Goal: Use online tool/utility: Utilize a website feature to perform a specific function

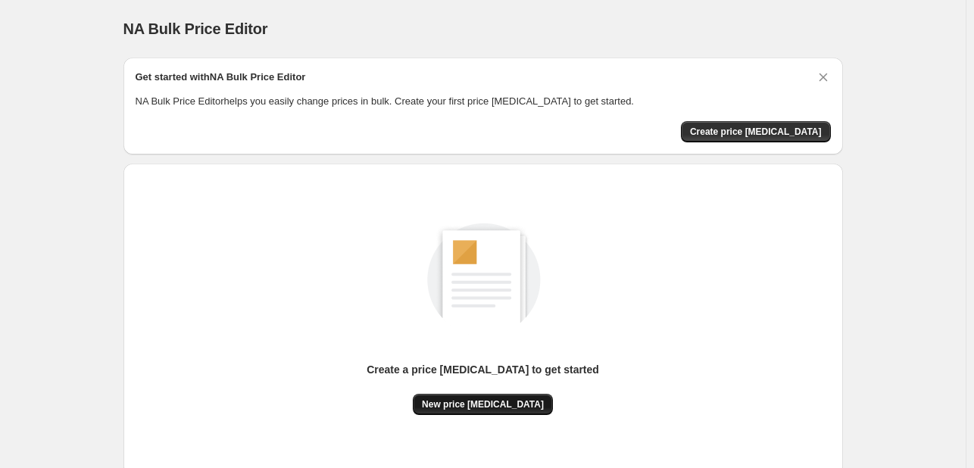
click at [491, 395] on button "New price [MEDICAL_DATA]" at bounding box center [483, 404] width 140 height 21
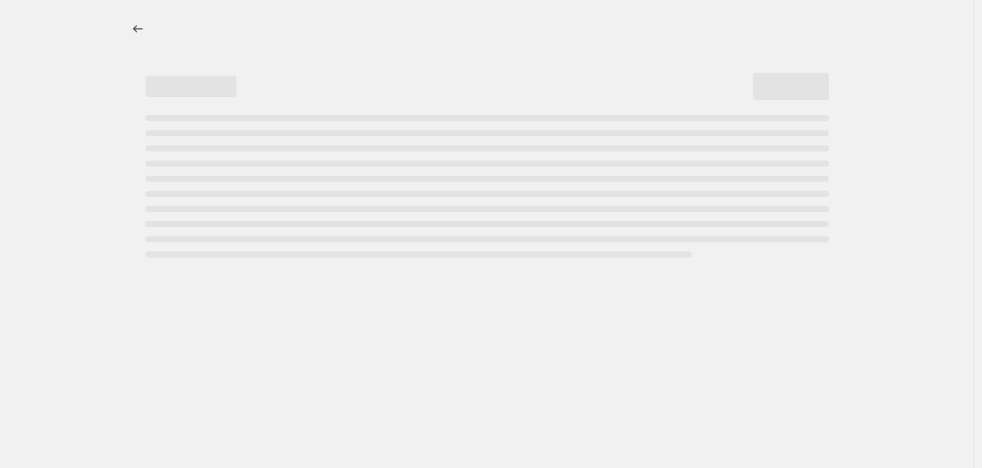
select select "percentage"
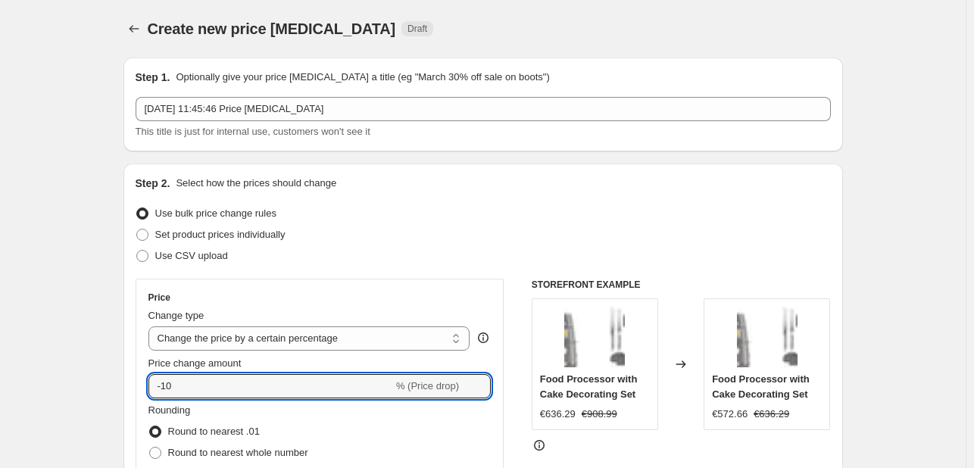
click at [230, 397] on input "-10" at bounding box center [270, 386] width 245 height 24
type input "-1"
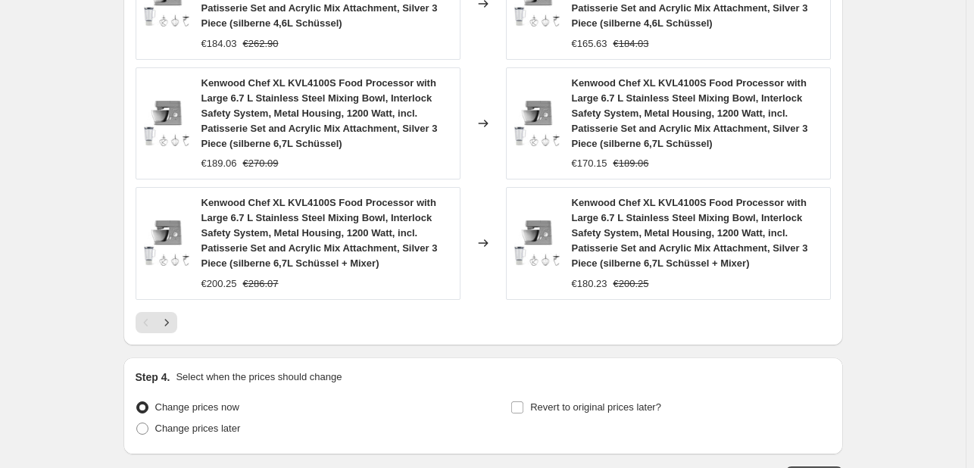
scroll to position [1201, 0]
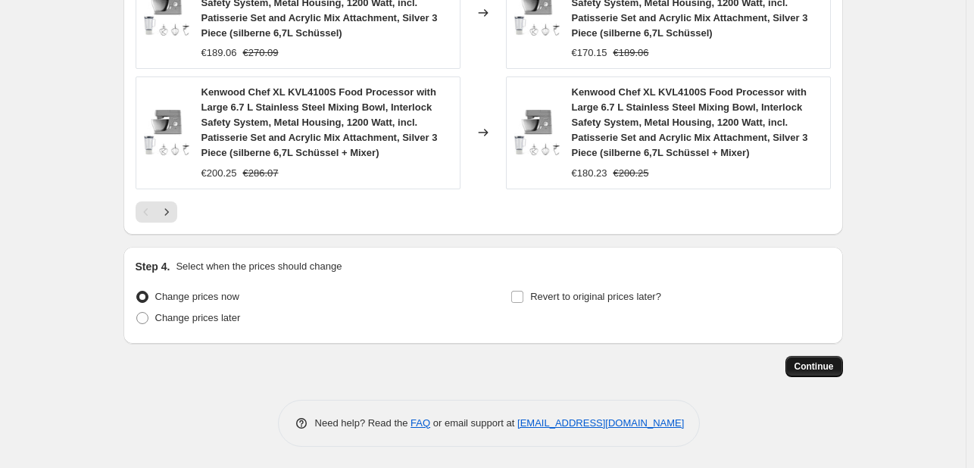
type input "-30"
click at [830, 361] on span "Continue" at bounding box center [814, 367] width 39 height 12
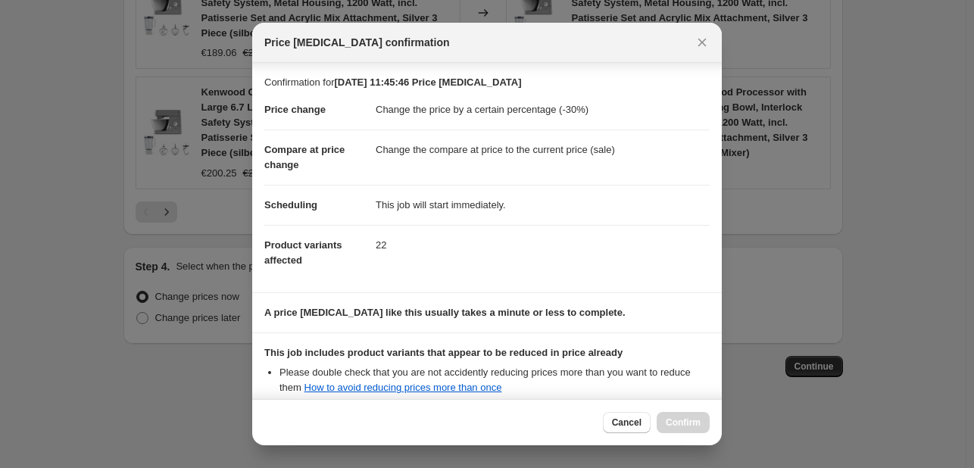
scroll to position [168, 0]
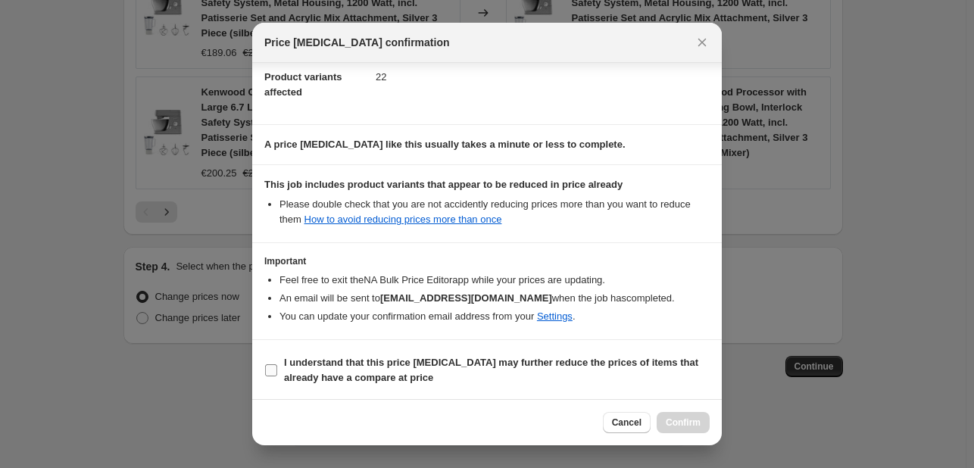
click at [270, 381] on label "I understand that this price [MEDICAL_DATA] may further reduce the prices of it…" at bounding box center [486, 370] width 445 height 36
click at [270, 376] on input "I understand that this price [MEDICAL_DATA] may further reduce the prices of it…" at bounding box center [271, 370] width 12 height 12
checkbox input "true"
click at [670, 411] on div "Cancel Confirm" at bounding box center [487, 422] width 470 height 46
drag, startPoint x: 673, startPoint y: 419, endPoint x: 666, endPoint y: 428, distance: 11.4
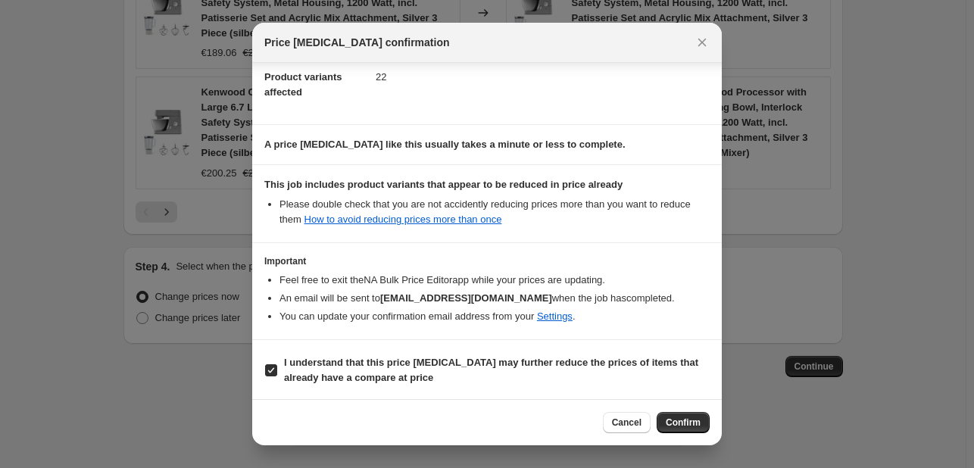
click at [673, 419] on span "Confirm" at bounding box center [683, 423] width 35 height 12
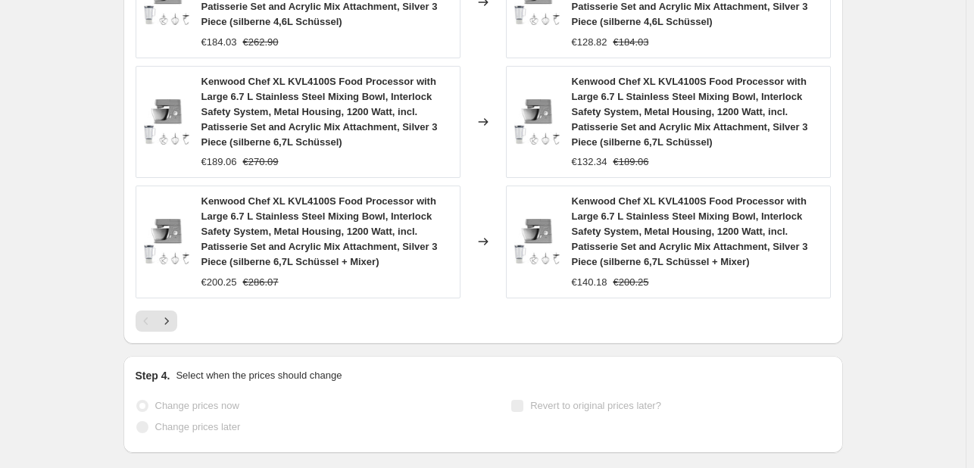
scroll to position [1240, 0]
